Goal: Complete application form

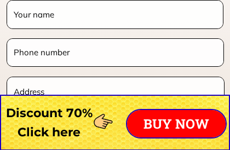
scroll to position [8675, 0]
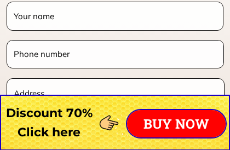
click at [49, 23] on input "text" at bounding box center [114, 15] width 207 height 27
click at [61, 21] on input "text" at bounding box center [114, 15] width 207 height 27
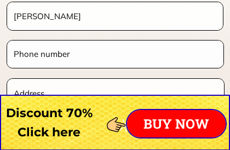
click button "submit" at bounding box center [0, 0] width 0 height 0
click at [61, 19] on input "[PERSON_NAME]" at bounding box center [114, 15] width 207 height 27
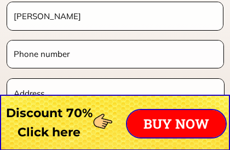
type input "[PERSON_NAME]"
click at [33, 56] on input "tel" at bounding box center [115, 53] width 208 height 27
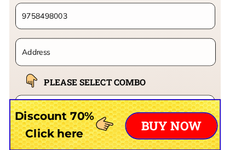
scroll to position [8712, 0]
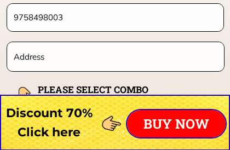
type input "9758498003"
click at [62, 60] on input "text" at bounding box center [115, 56] width 209 height 29
click at [112, 121] on div at bounding box center [114, 130] width 54 height 46
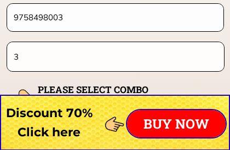
click at [31, 58] on input "3" at bounding box center [115, 56] width 209 height 29
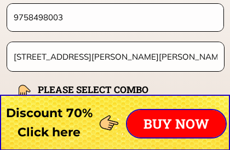
click at [132, 69] on input "[STREET_ADDRESS][PERSON_NAME][PERSON_NAME]" at bounding box center [115, 56] width 209 height 29
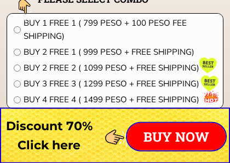
scroll to position [8803, 0]
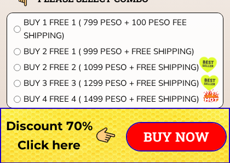
type input "[STREET_ADDRESS][PERSON_NAME][PERSON_NAME]"
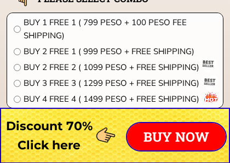
click at [19, 68] on input "radio" at bounding box center [17, 67] width 7 height 7
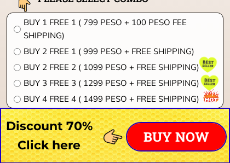
radio input "true"
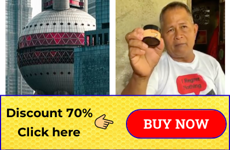
scroll to position [7618, 0]
